Goal: Task Accomplishment & Management: Manage account settings

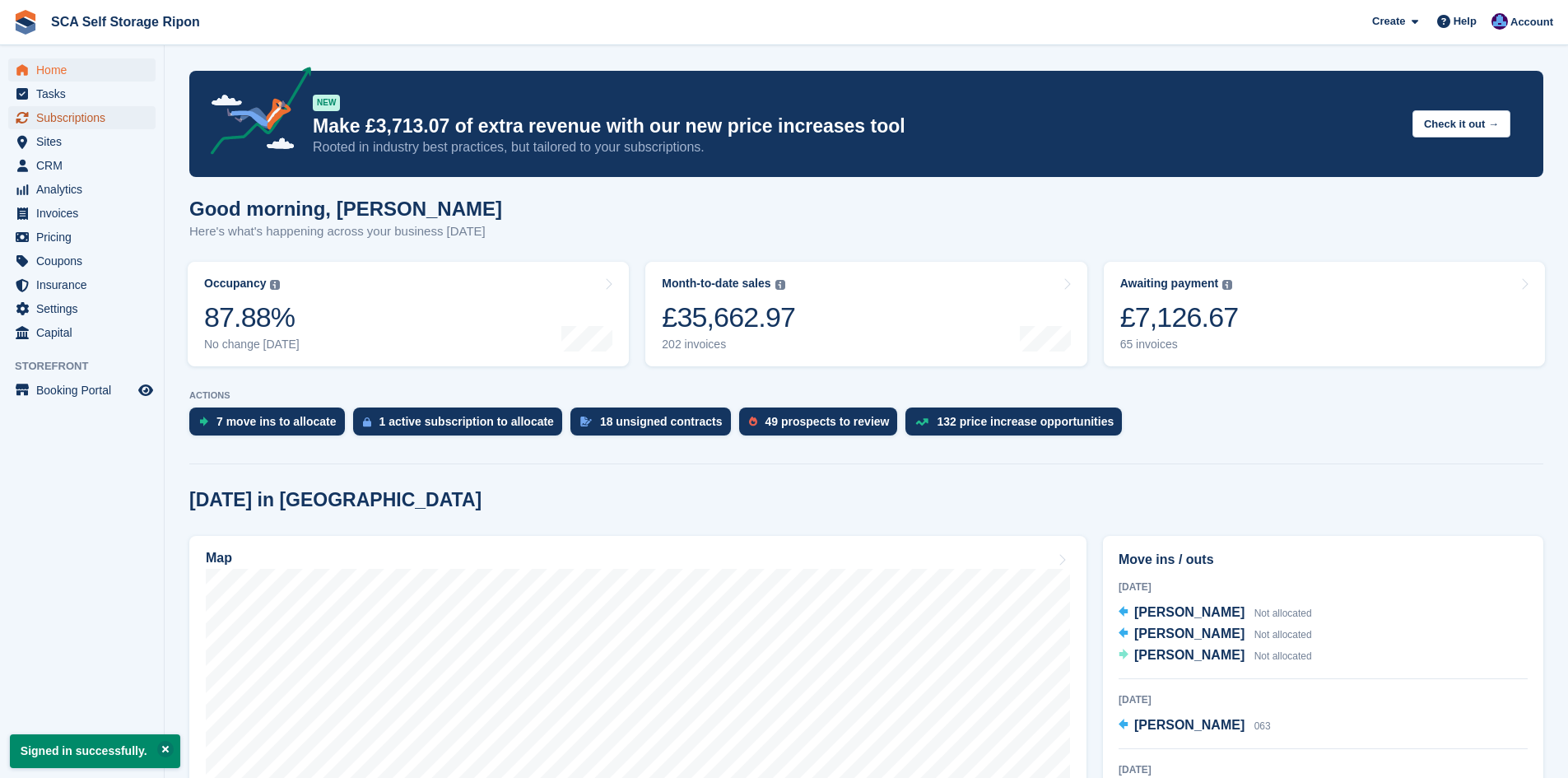
click at [106, 121] on span "Subscriptions" at bounding box center [85, 117] width 99 height 23
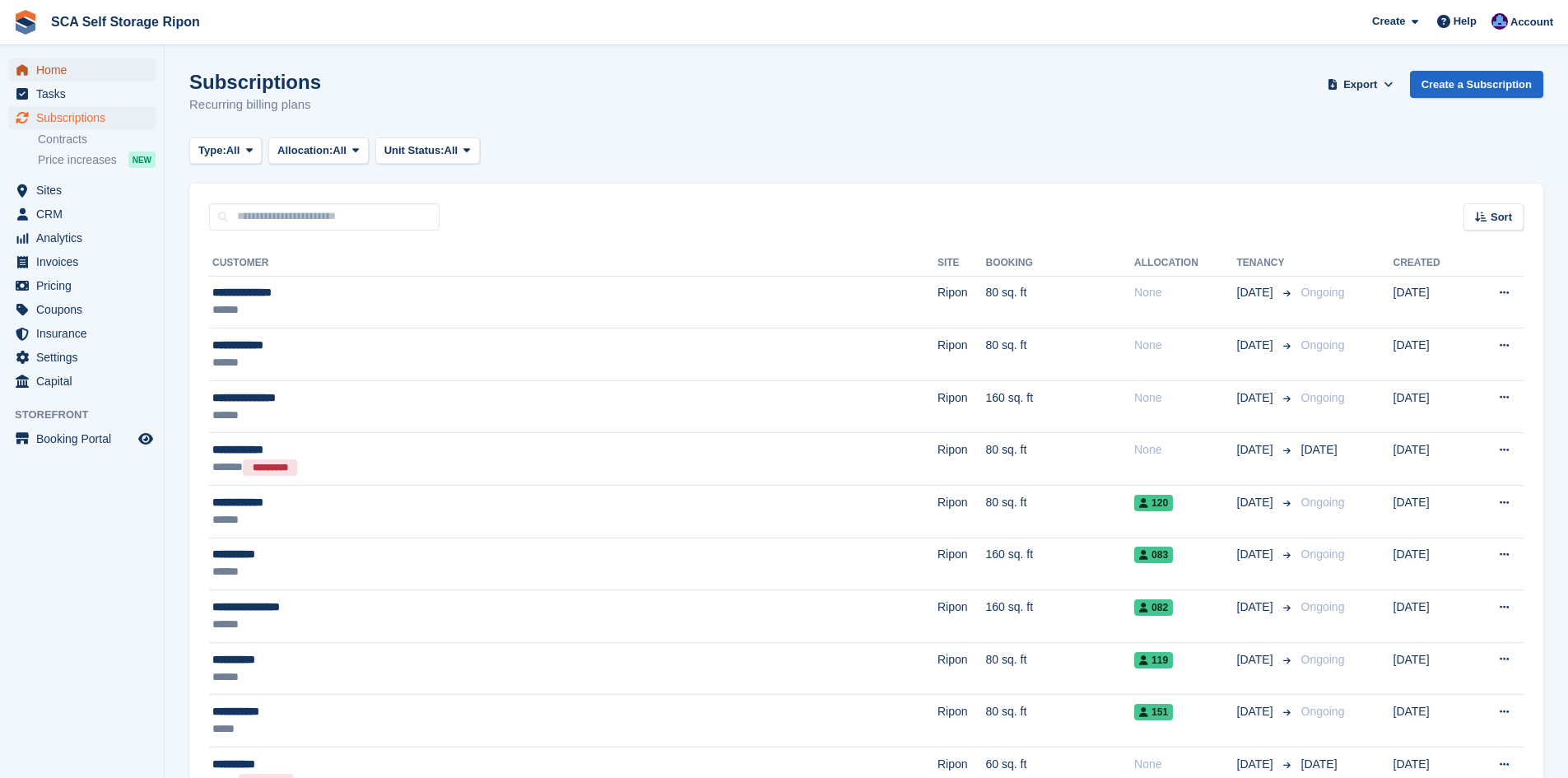
click at [93, 66] on span "Home" at bounding box center [85, 70] width 99 height 23
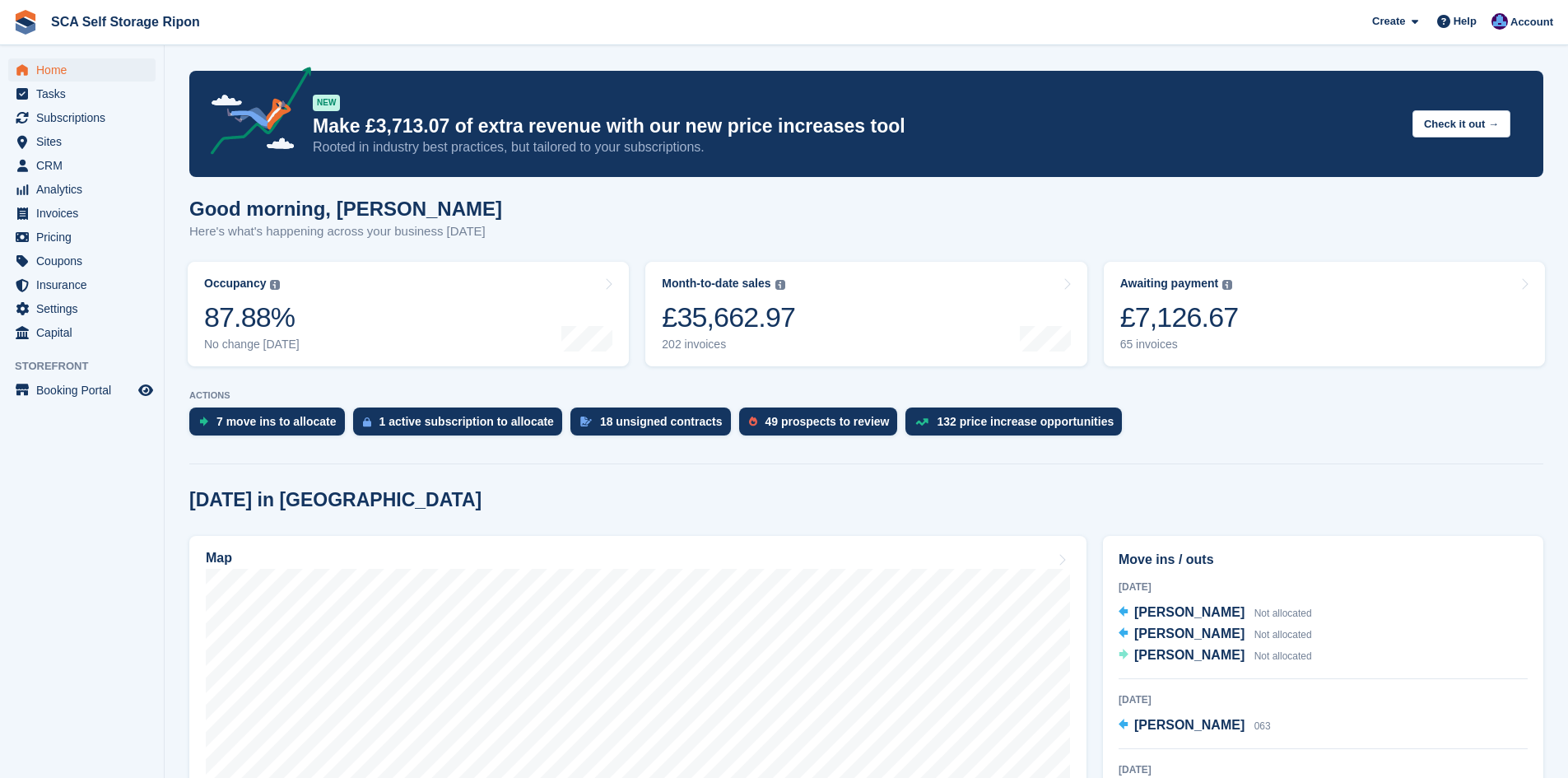
drag, startPoint x: 1531, startPoint y: 27, endPoint x: 1525, endPoint y: 53, distance: 26.7
click at [1531, 27] on span "Account" at bounding box center [1532, 22] width 43 height 16
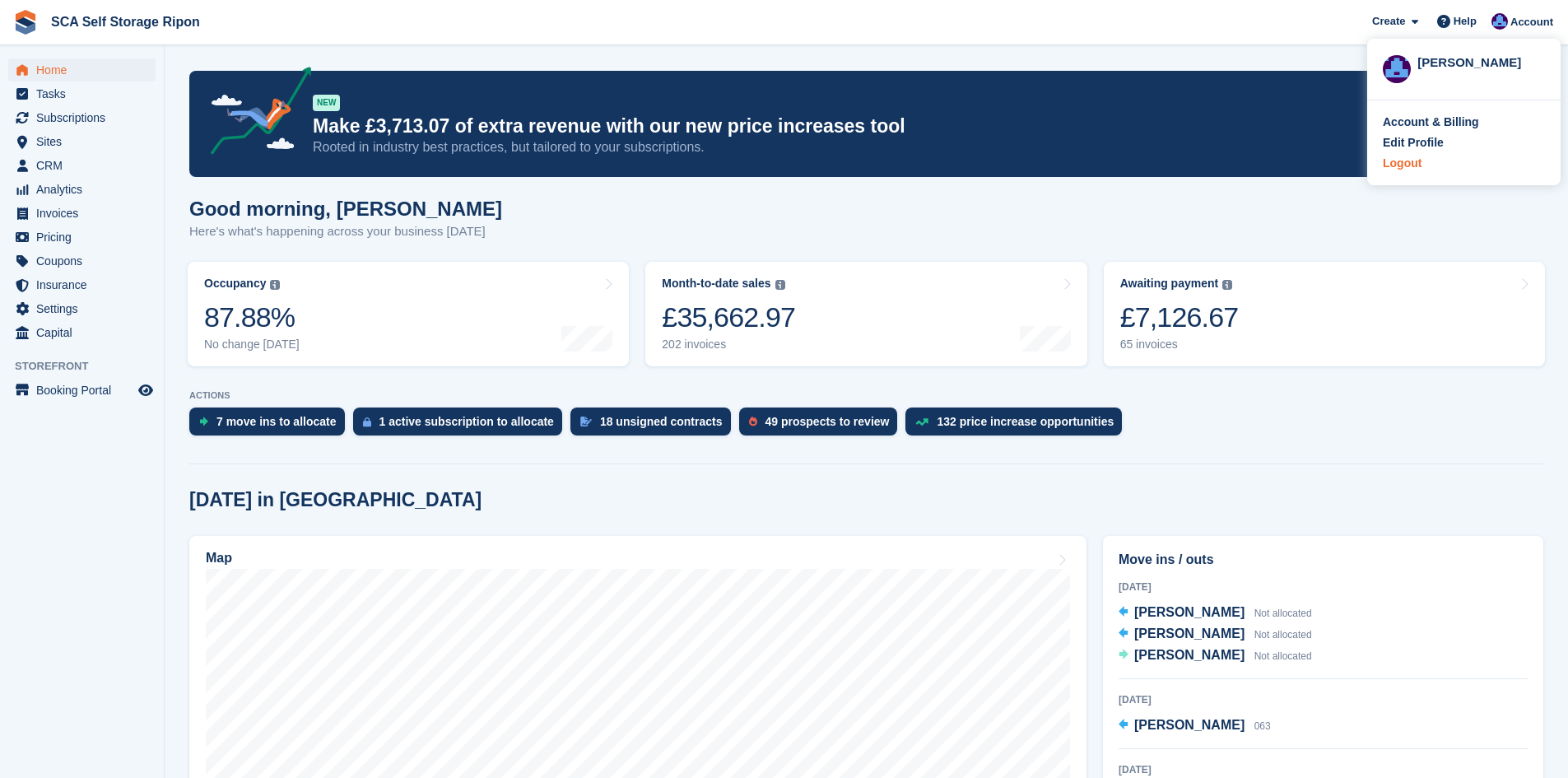
click at [1403, 165] on div "Logout" at bounding box center [1402, 164] width 39 height 17
